Goal: Find specific page/section: Find specific page/section

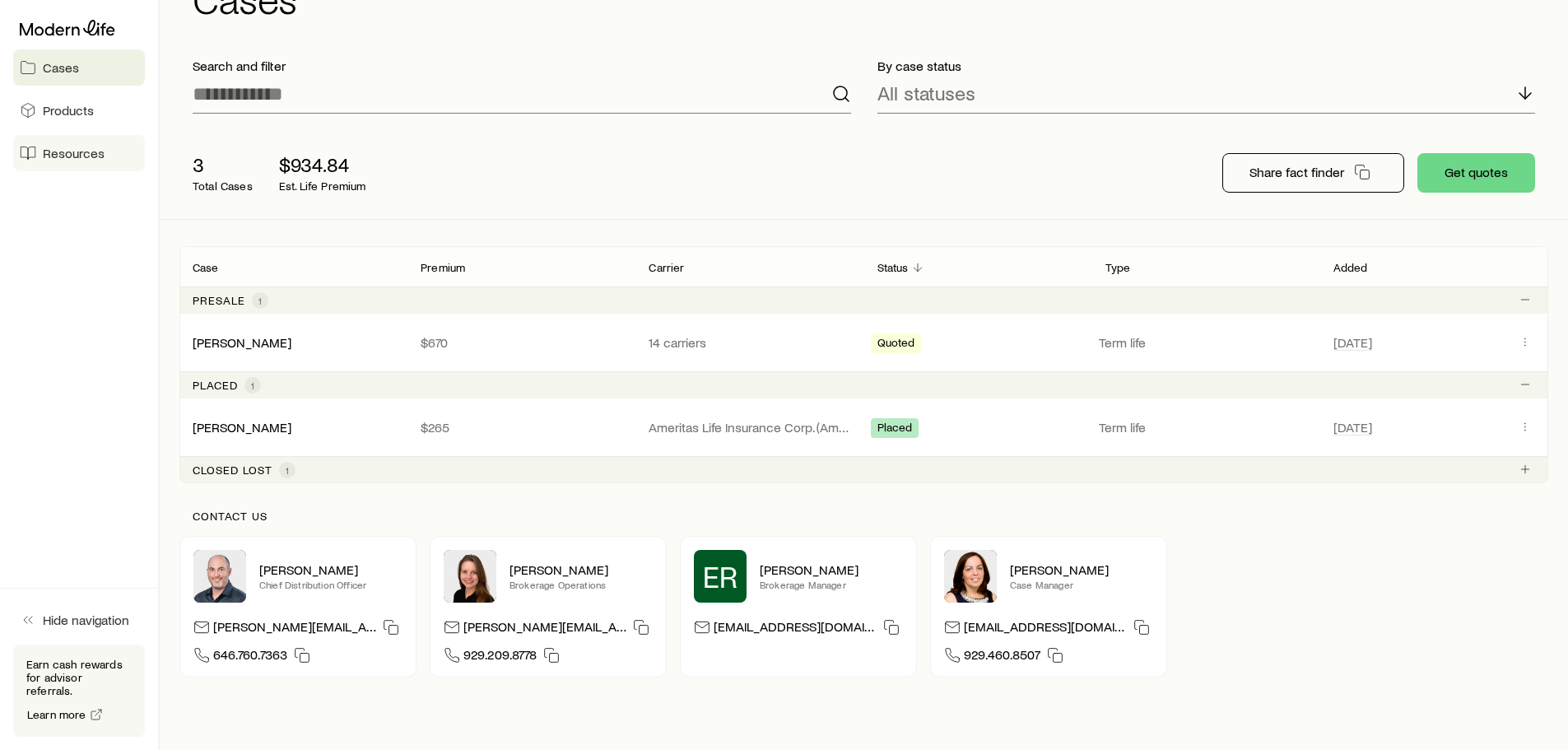
scroll to position [59, 0]
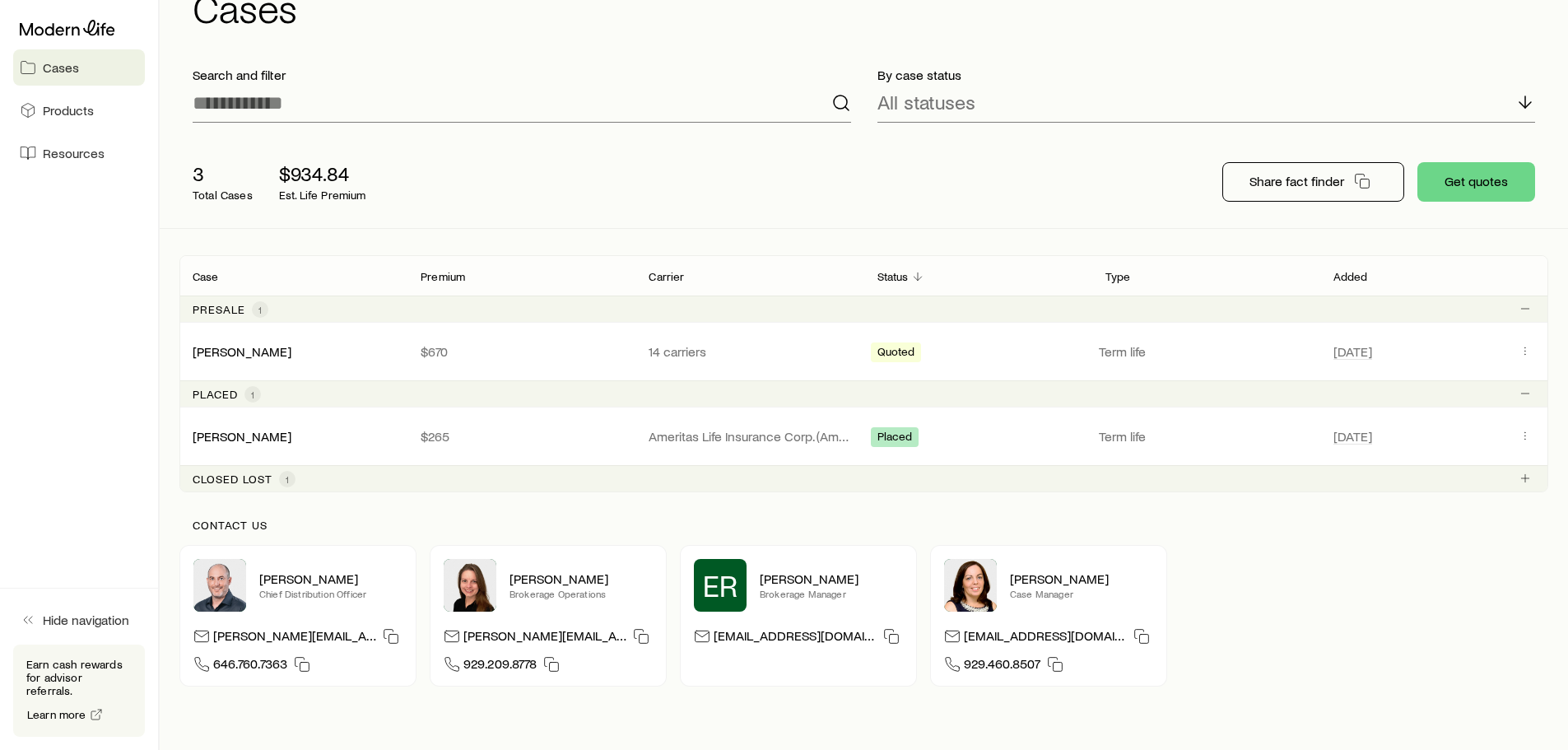
click at [79, 72] on link "Cases" at bounding box center [79, 68] width 131 height 36
click at [77, 151] on span "Resources" at bounding box center [74, 153] width 62 height 16
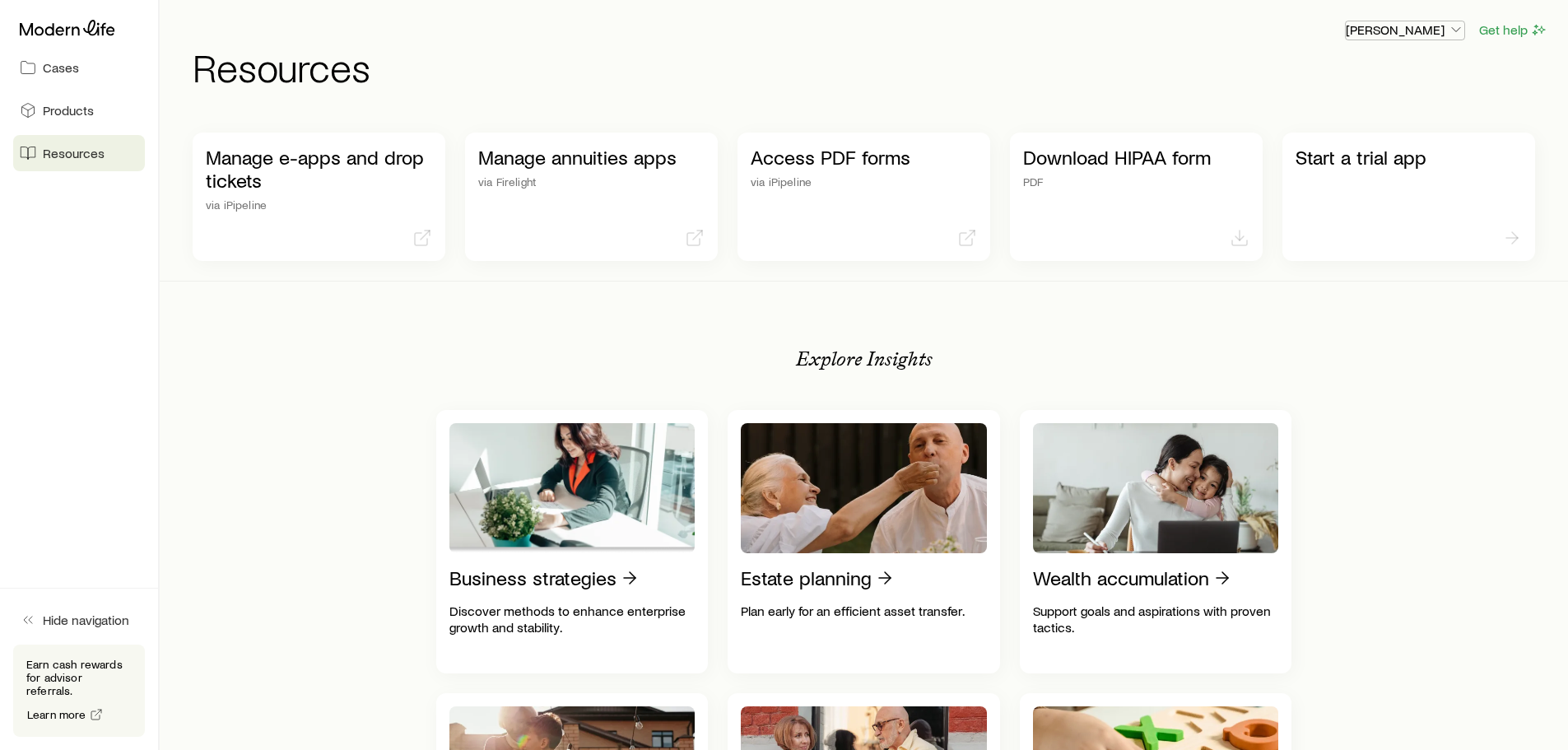
click at [1455, 29] on icon "button" at bounding box center [1456, 30] width 16 height 16
click at [1389, 70] on span "Licenses and contracts" at bounding box center [1373, 75] width 135 height 16
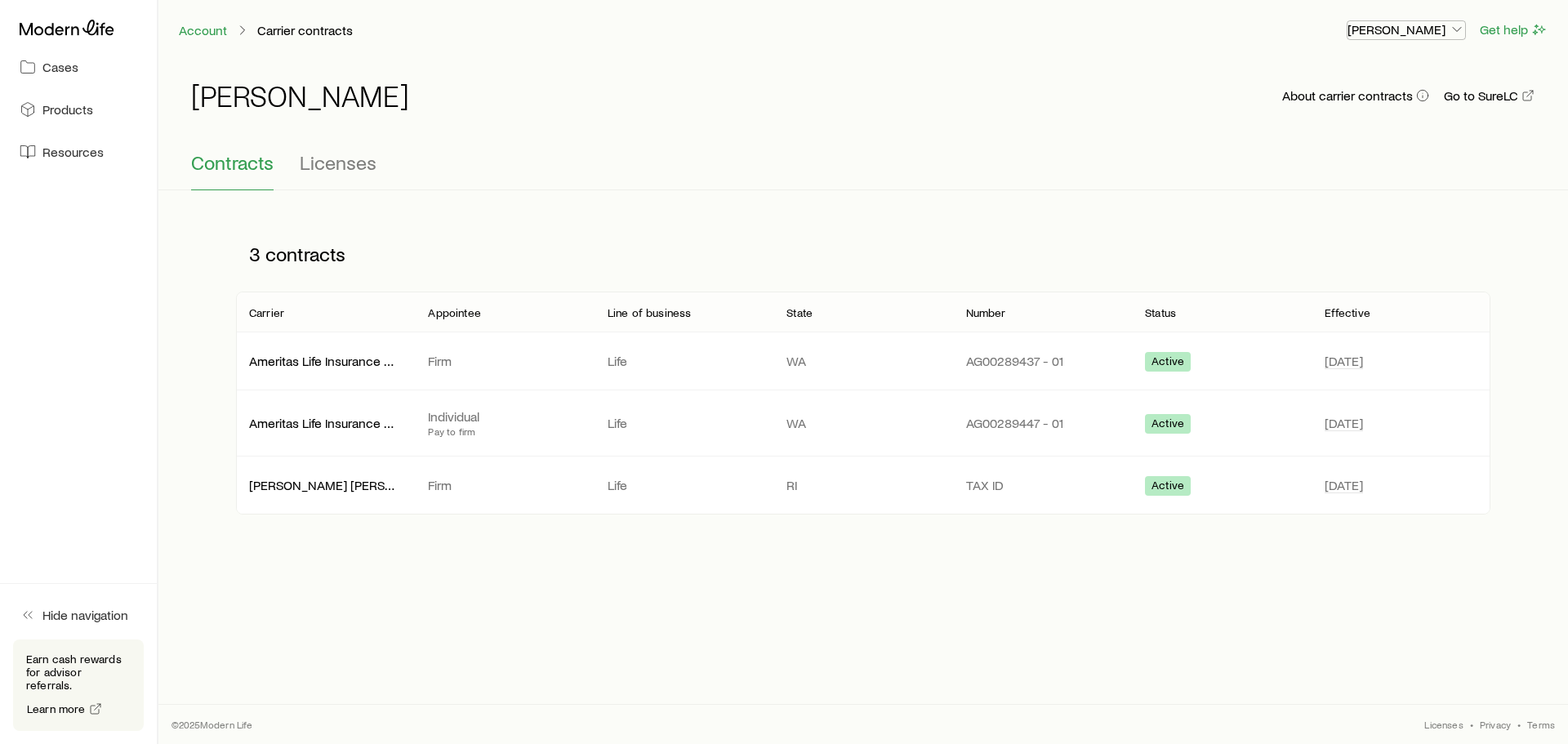
click at [1454, 25] on icon "button" at bounding box center [1456, 29] width 16 height 16
click at [1350, 115] on span "Commission schedule" at bounding box center [1369, 110] width 126 height 16
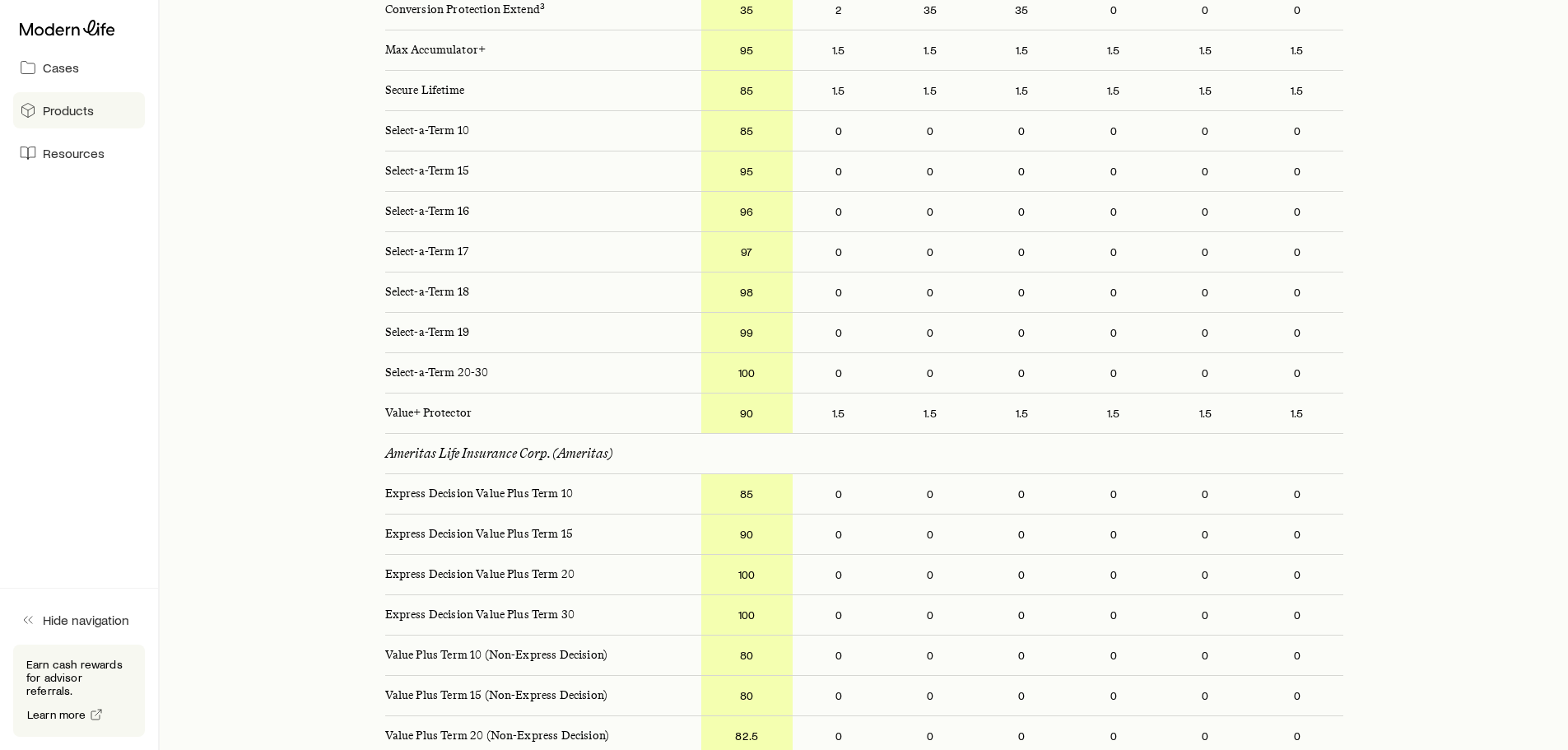
scroll to position [493, 0]
click at [27, 60] on icon at bounding box center [28, 68] width 16 height 16
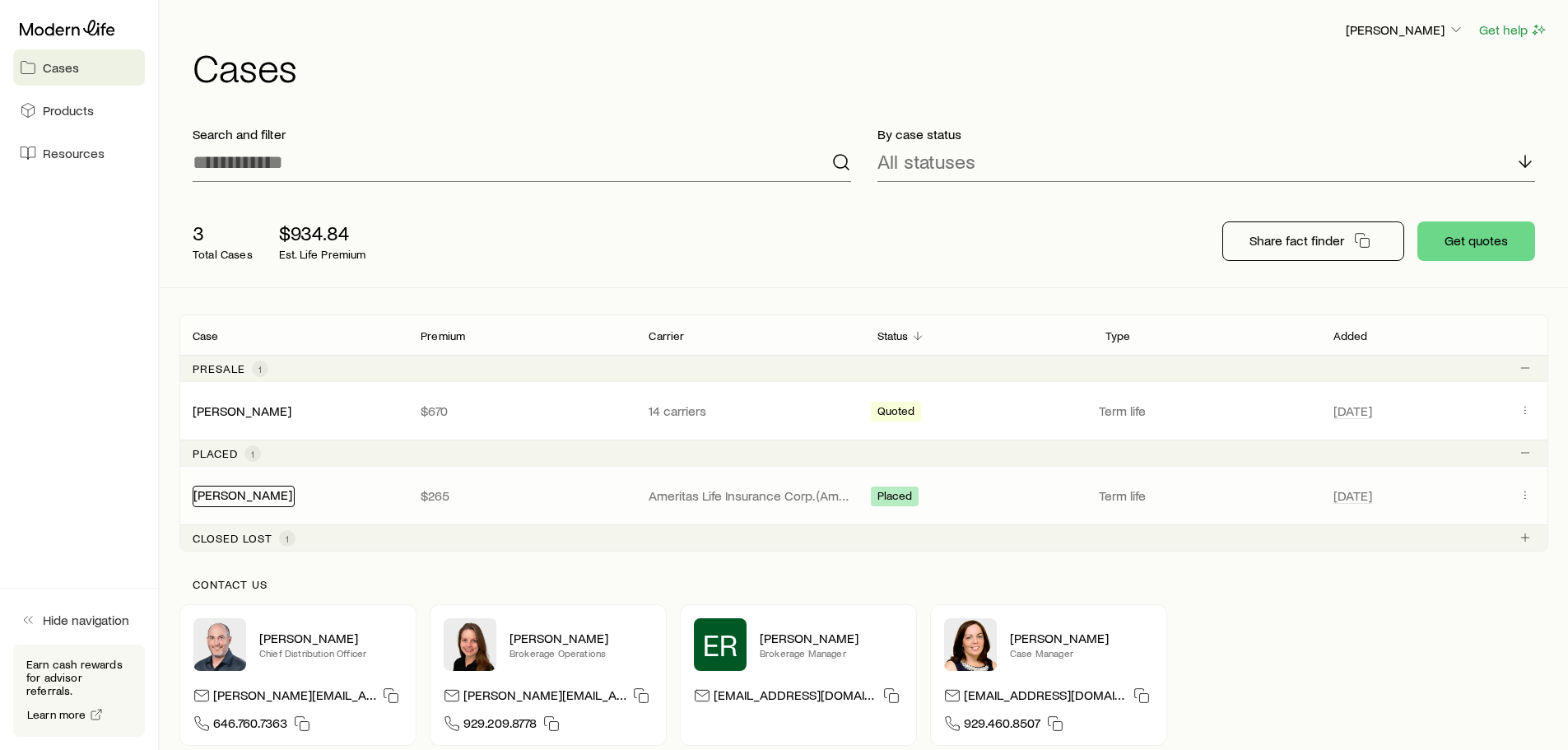
click at [267, 492] on link "[PERSON_NAME]" at bounding box center [243, 493] width 99 height 15
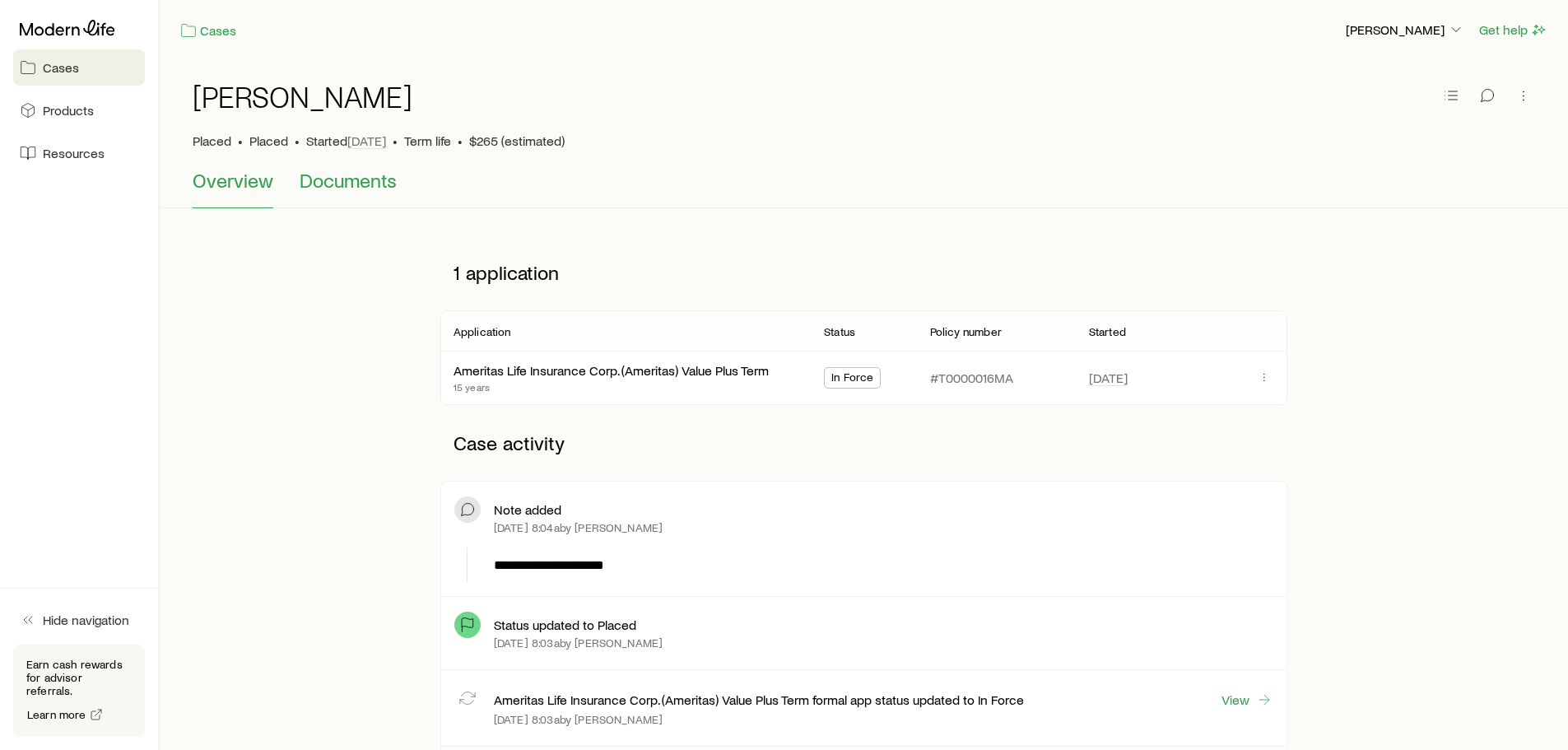
click at [360, 180] on span "Documents" at bounding box center [349, 180] width 97 height 23
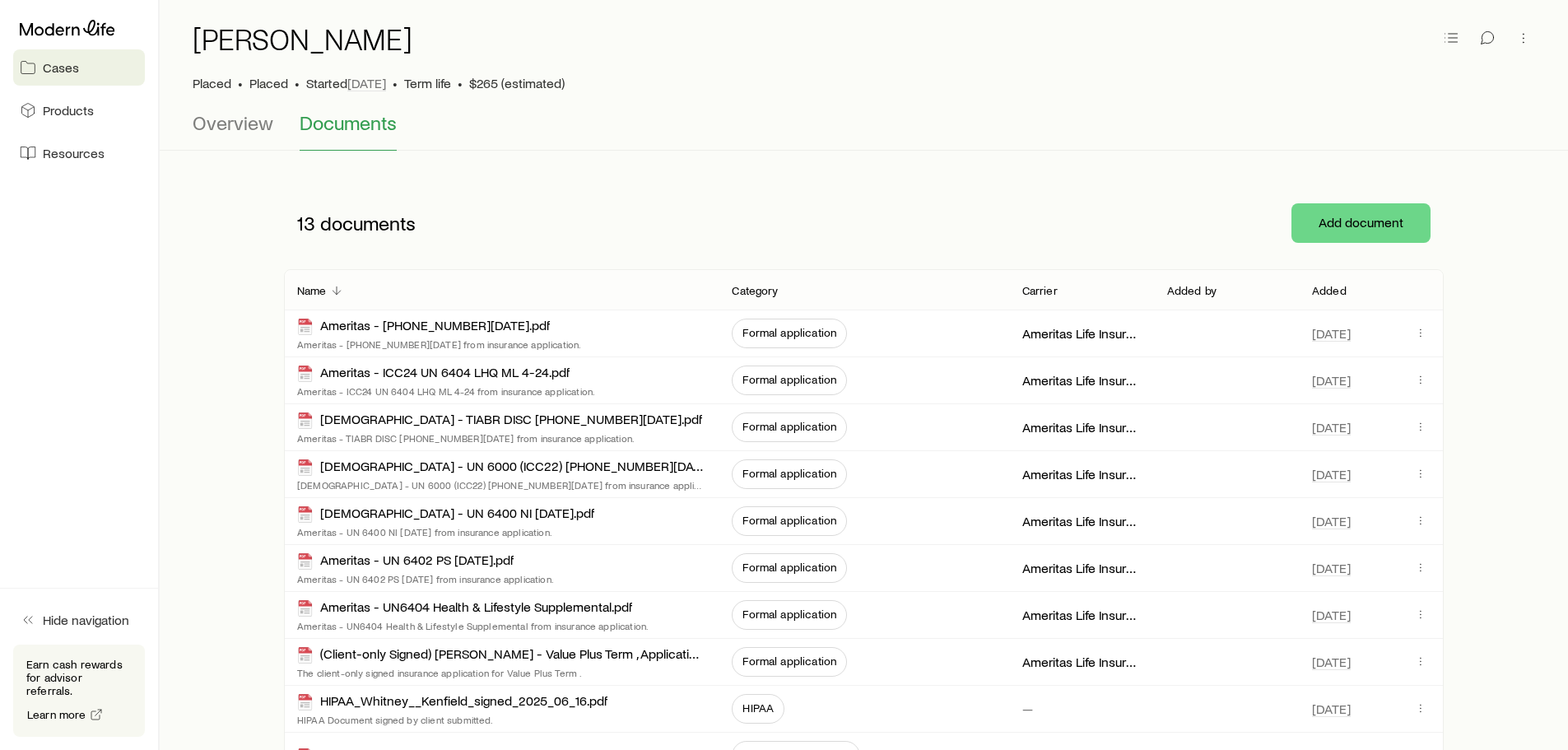
scroll to position [82, 0]
